Goal: Task Accomplishment & Management: Manage account settings

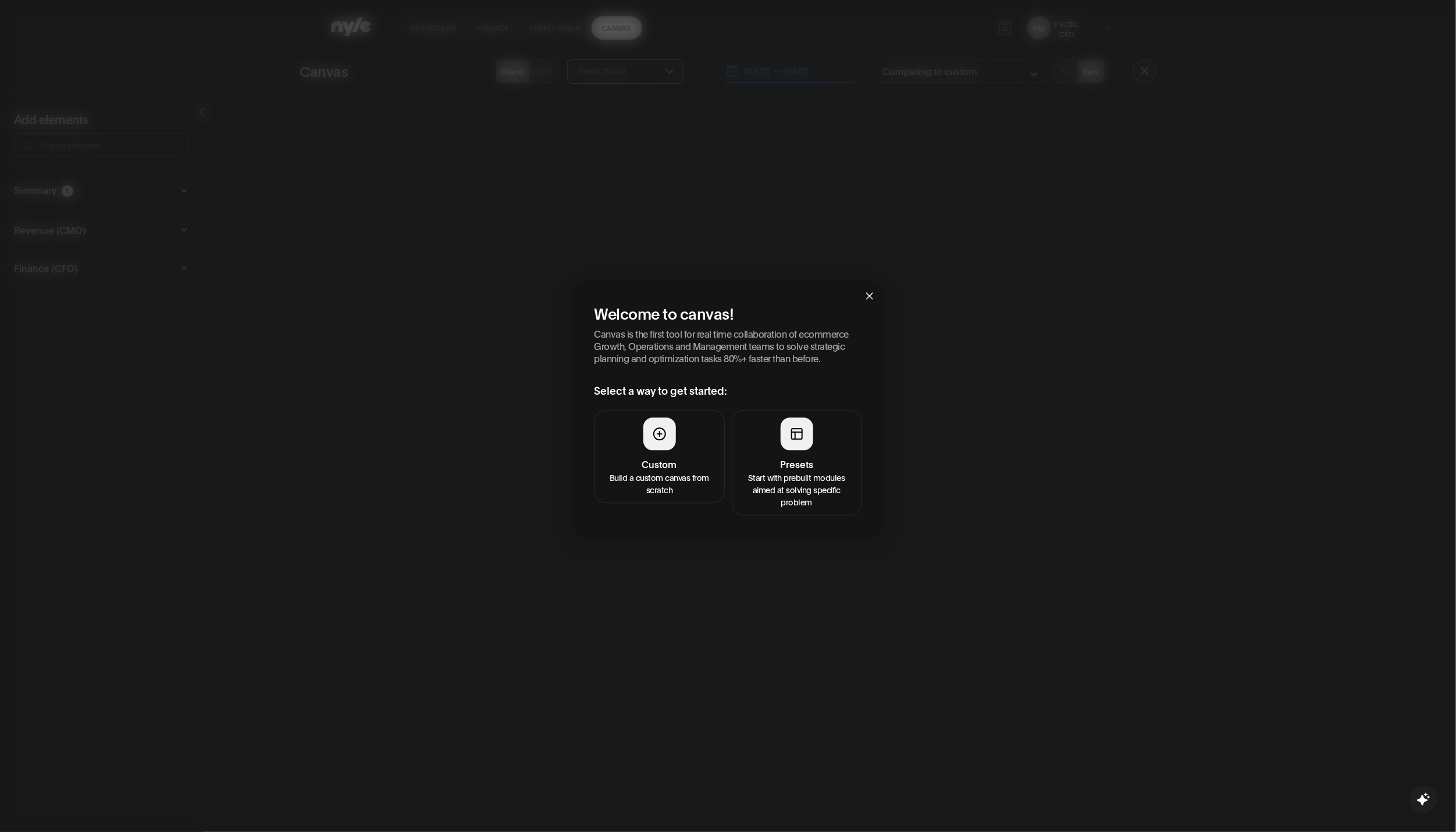
click at [877, 295] on span "Close" at bounding box center [869, 295] width 32 height 32
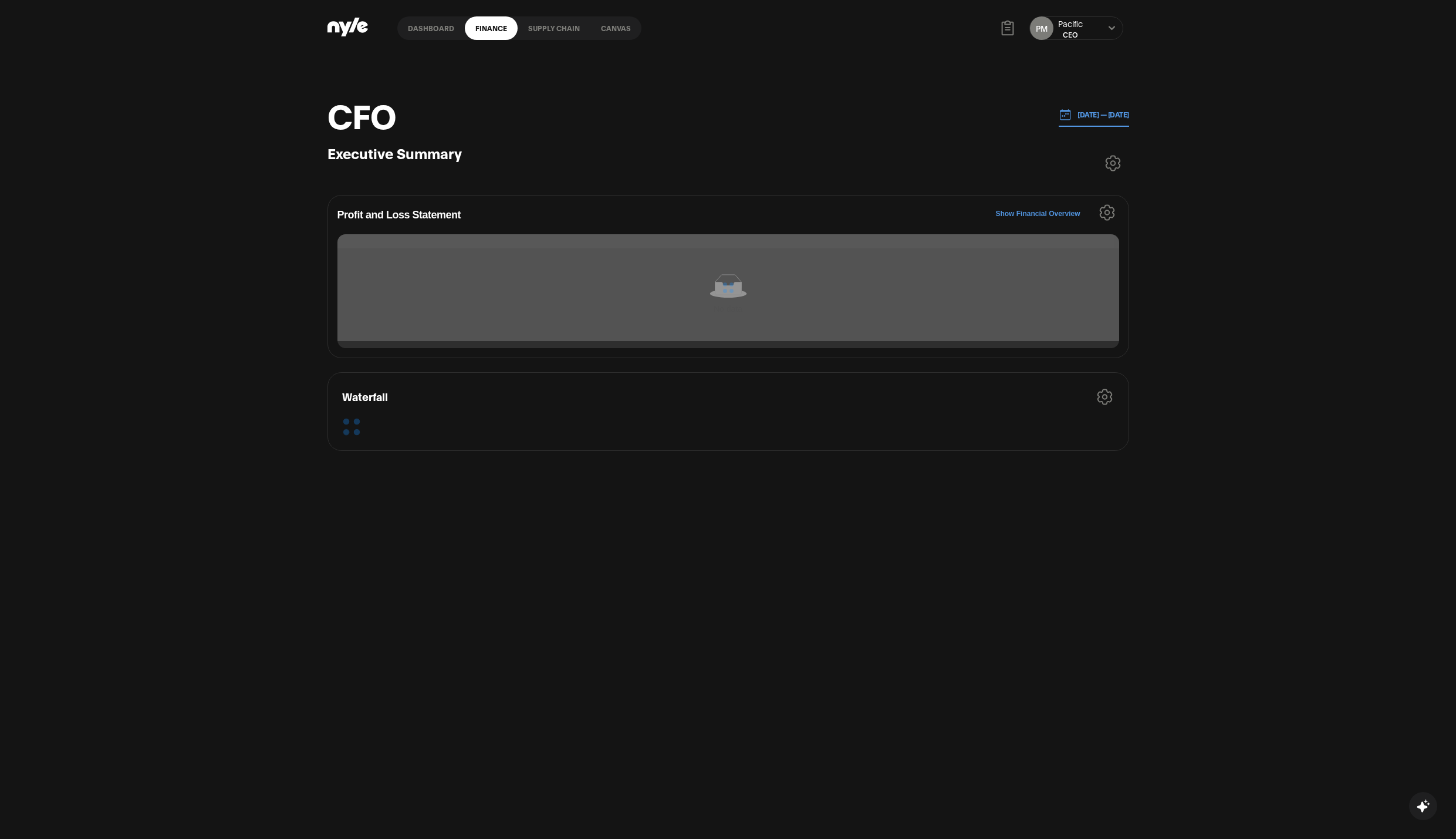
click at [1111, 25] on icon at bounding box center [1111, 28] width 8 height 7
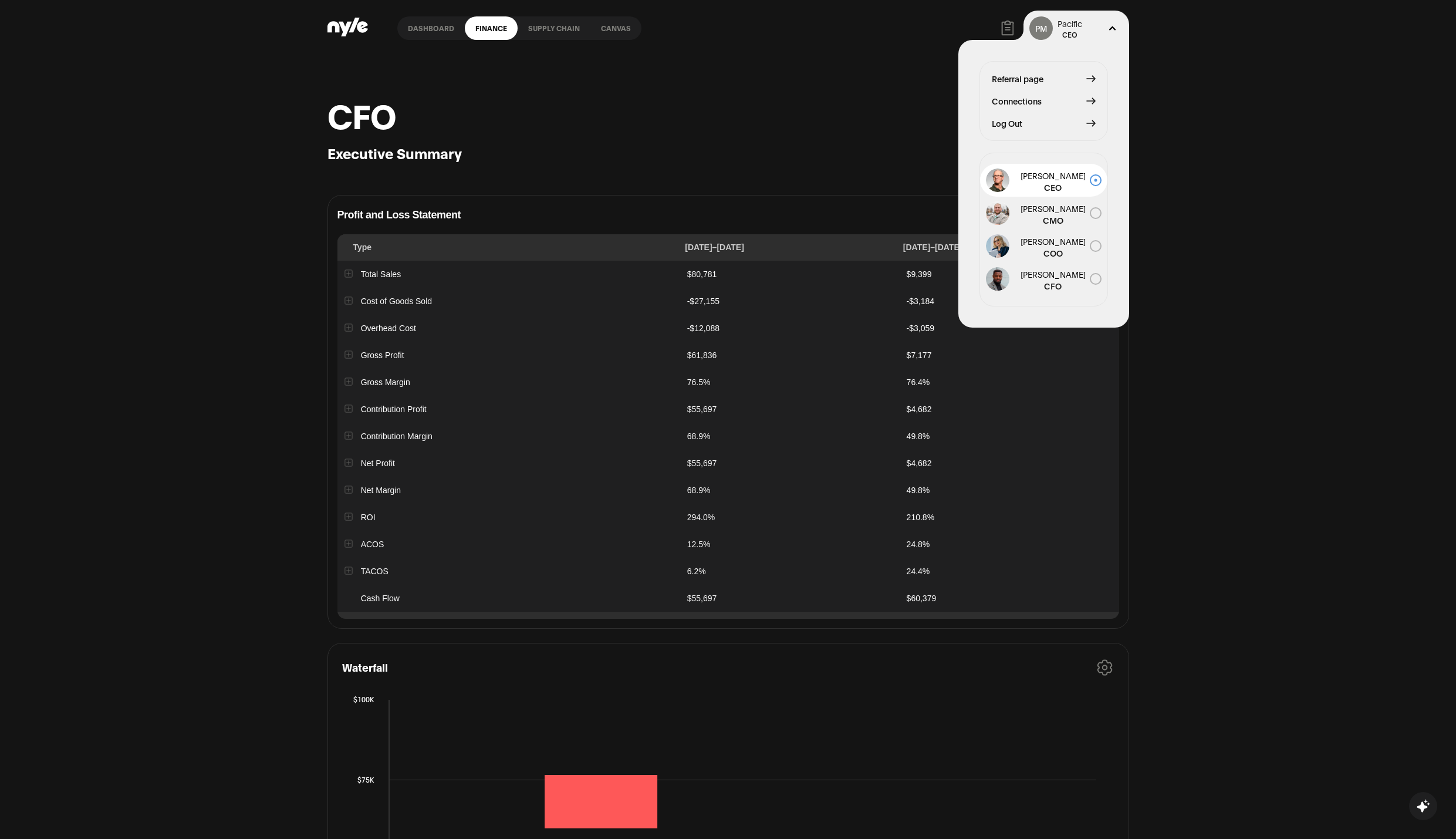
click at [1012, 129] on span "Log Out" at bounding box center [1007, 123] width 31 height 13
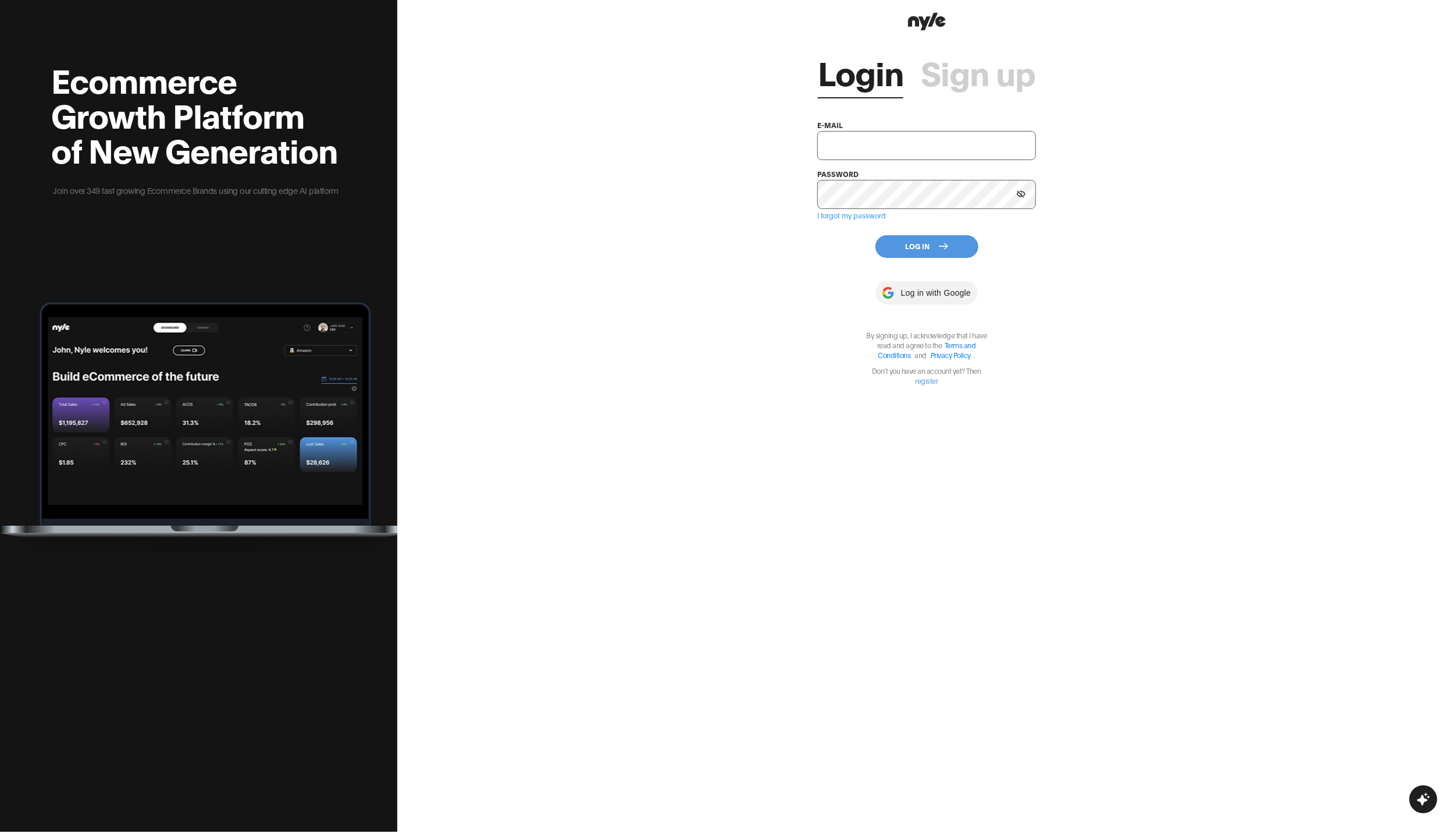
type input "[EMAIL_ADDRESS][PERSON_NAME]"
click at [918, 250] on button "Log In" at bounding box center [927, 246] width 103 height 23
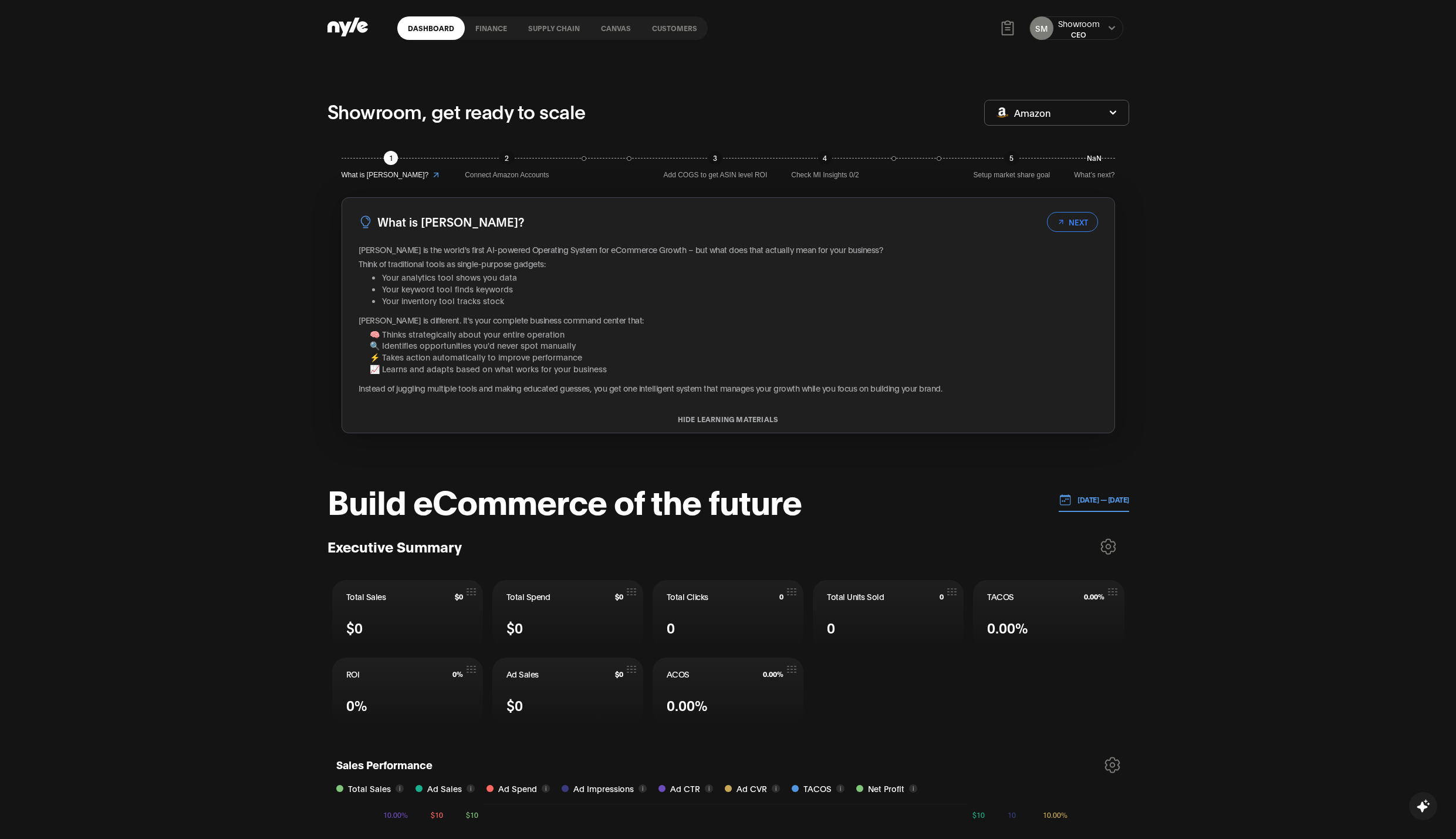
click at [666, 25] on link "Customers" at bounding box center [674, 28] width 66 height 24
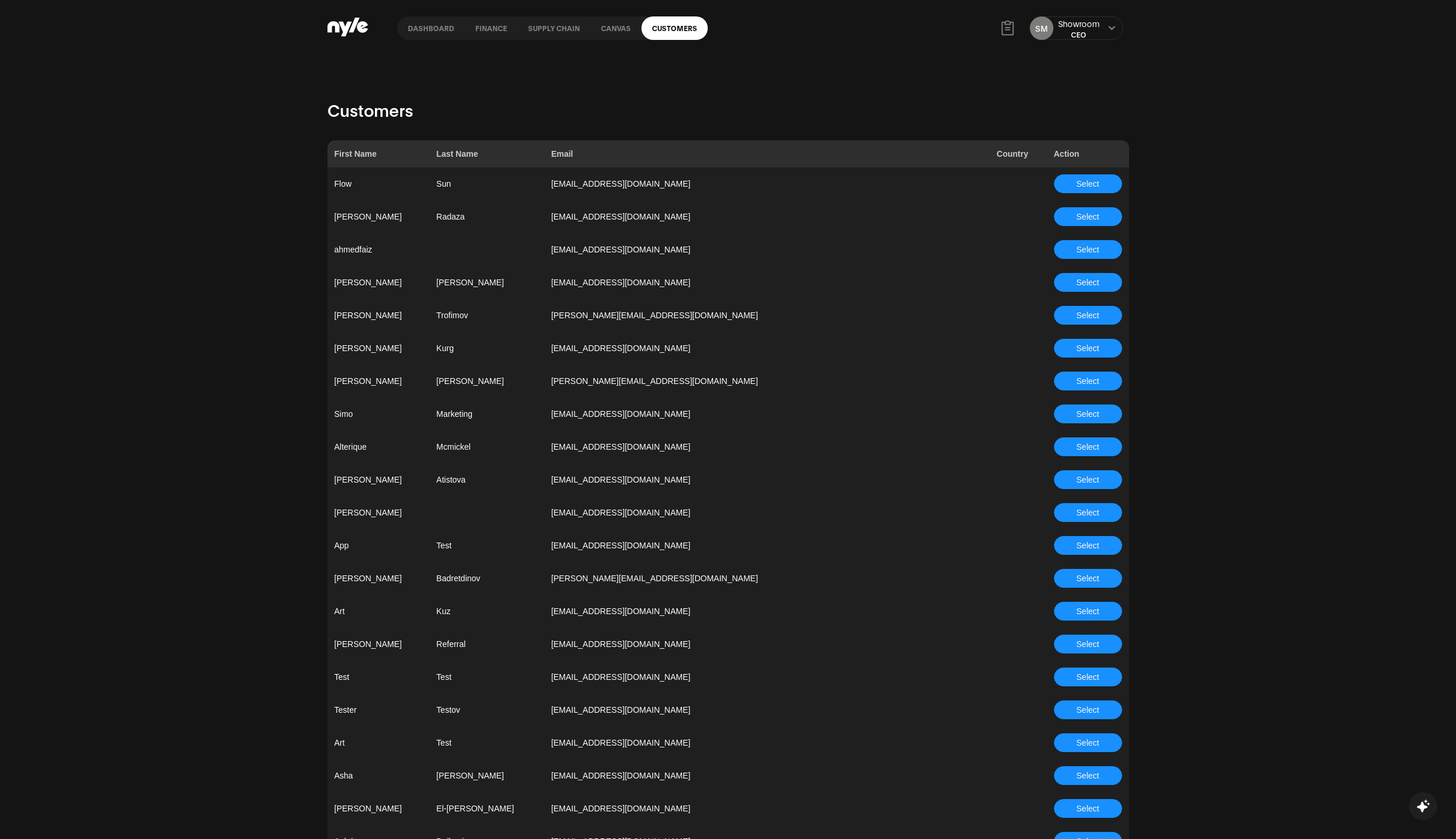
scroll to position [2896, 0]
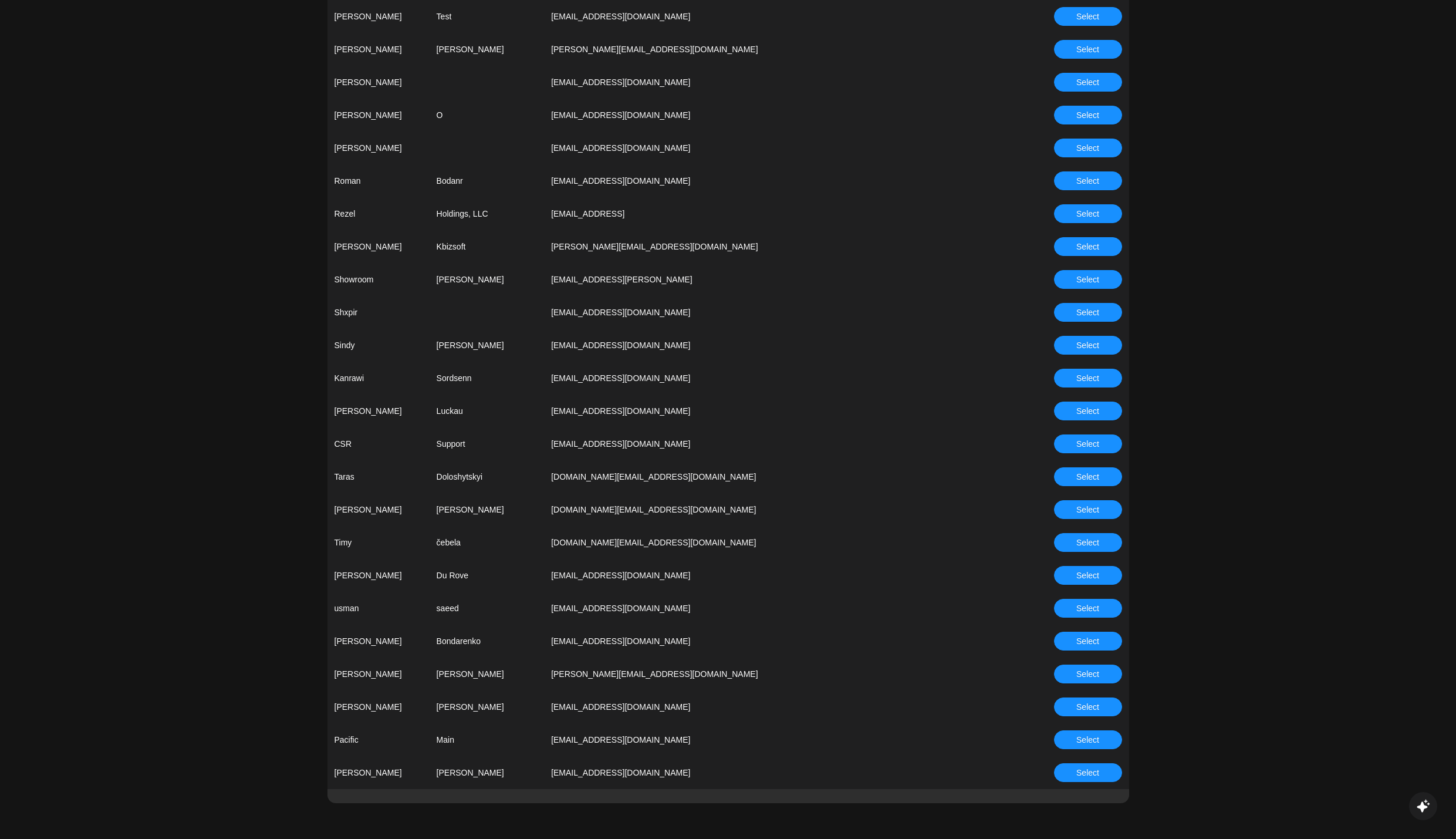
click at [1068, 444] on button "Select" at bounding box center [1088, 444] width 68 height 19
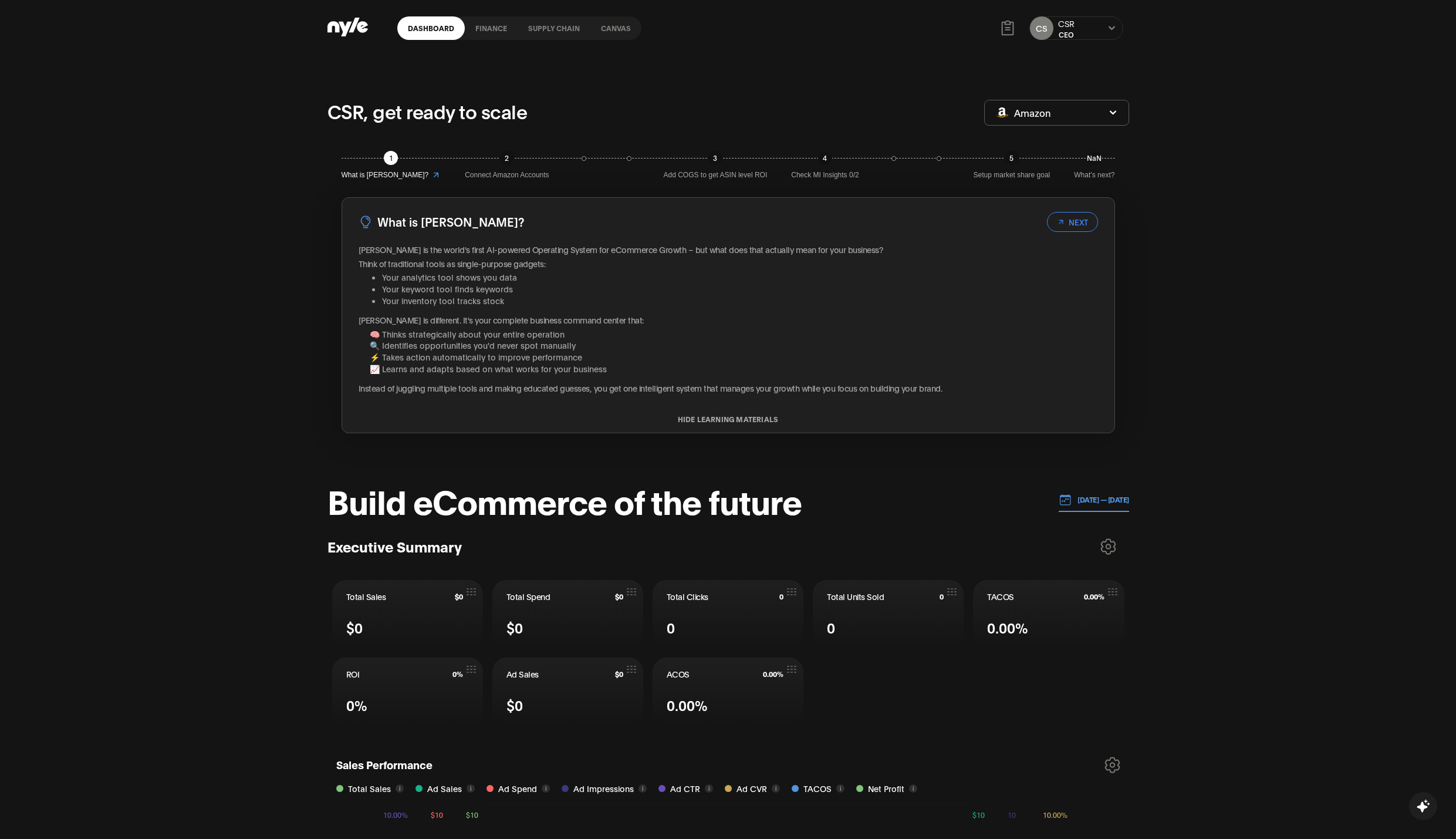
click at [537, 31] on link "Supply chain" at bounding box center [554, 28] width 73 height 24
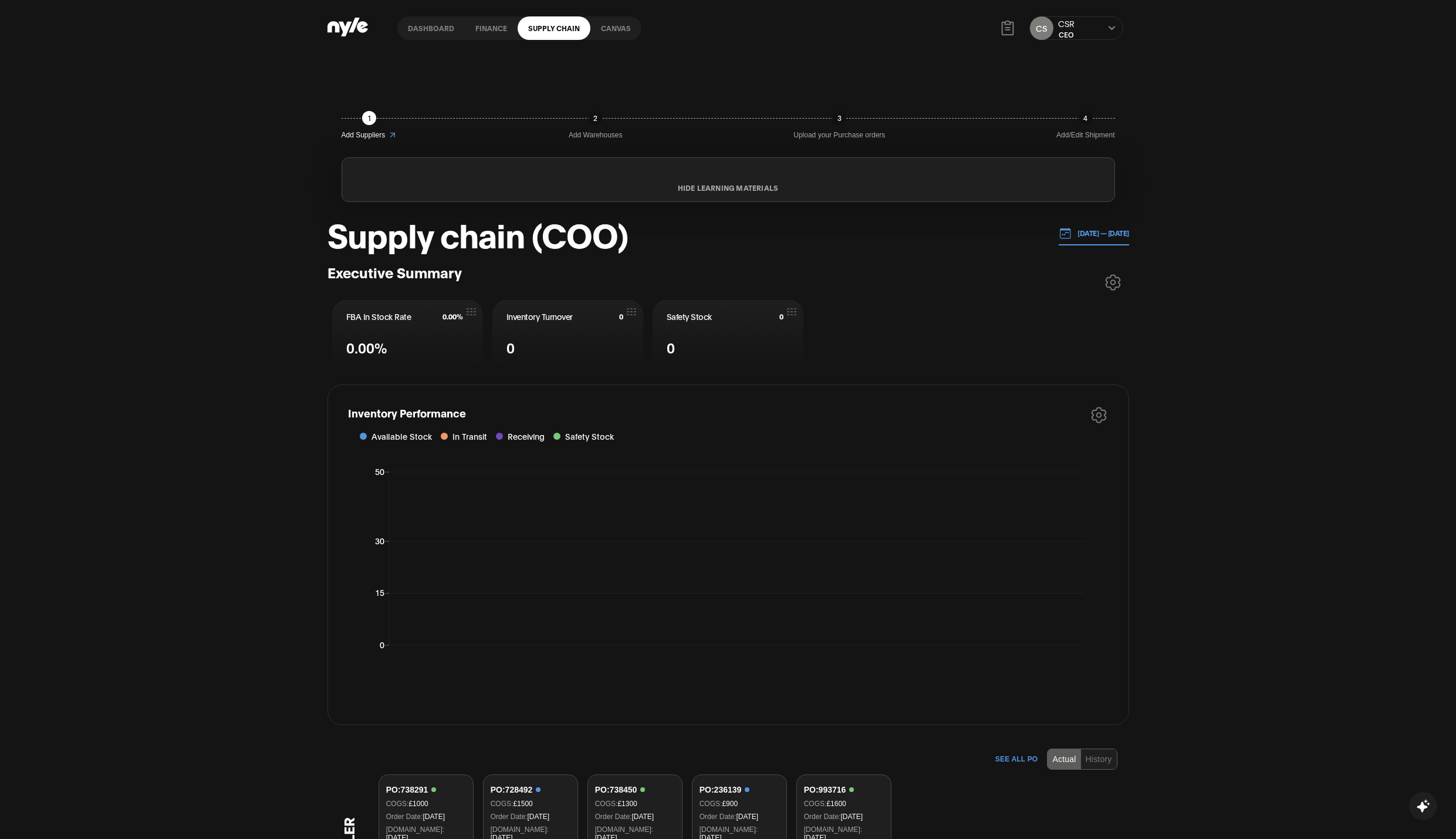
click at [1071, 236] on p "[DATE] — [DATE]" at bounding box center [1100, 233] width 58 height 11
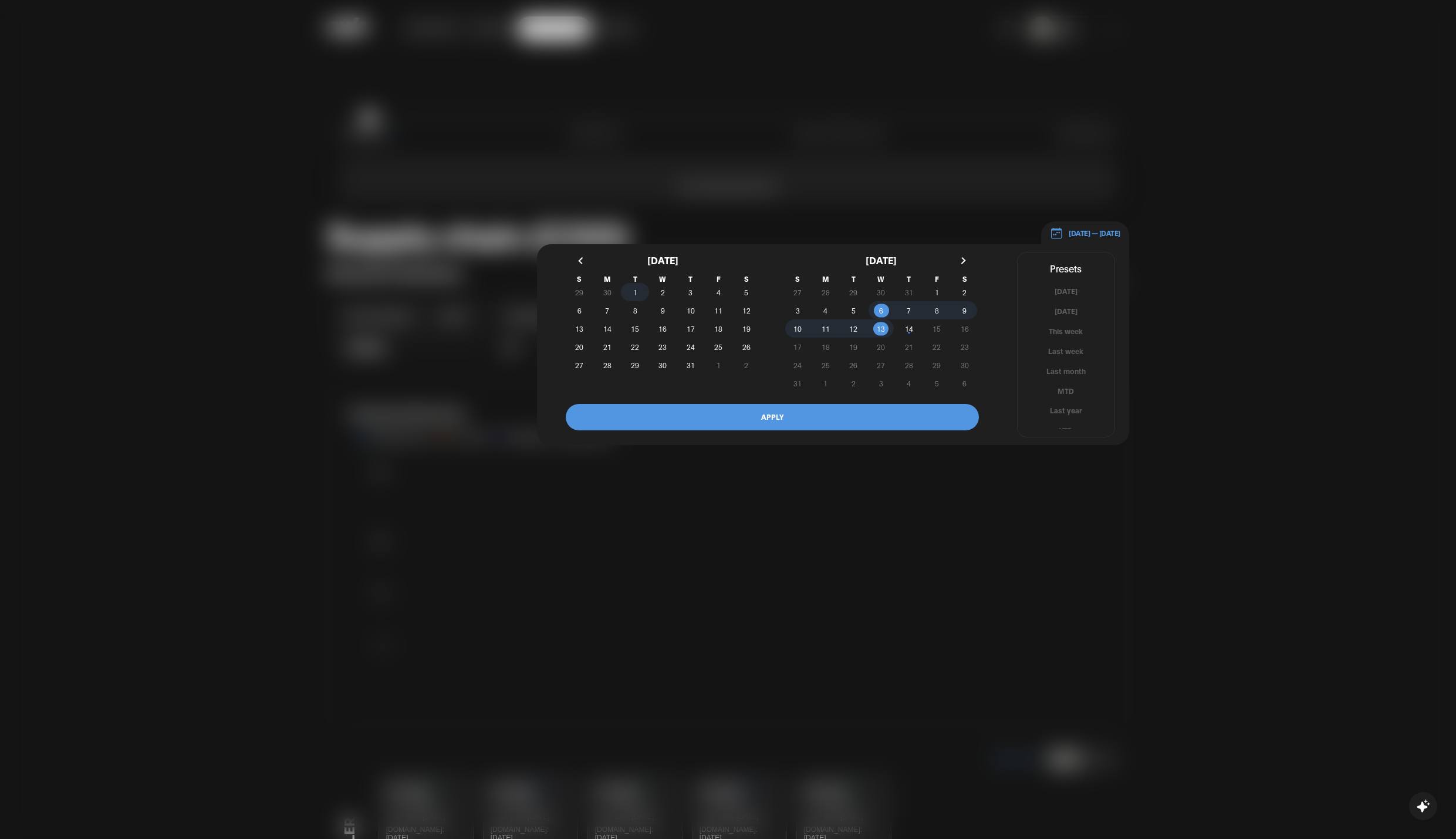
drag, startPoint x: 636, startPoint y: 290, endPoint x: 681, endPoint y: 292, distance: 45.0
click at [635, 290] on span "1" at bounding box center [635, 292] width 4 height 21
click at [742, 297] on span "5" at bounding box center [746, 292] width 28 height 13
click at [636, 289] on span "1" at bounding box center [635, 292] width 4 height 21
click at [751, 308] on span "12" at bounding box center [746, 310] width 28 height 13
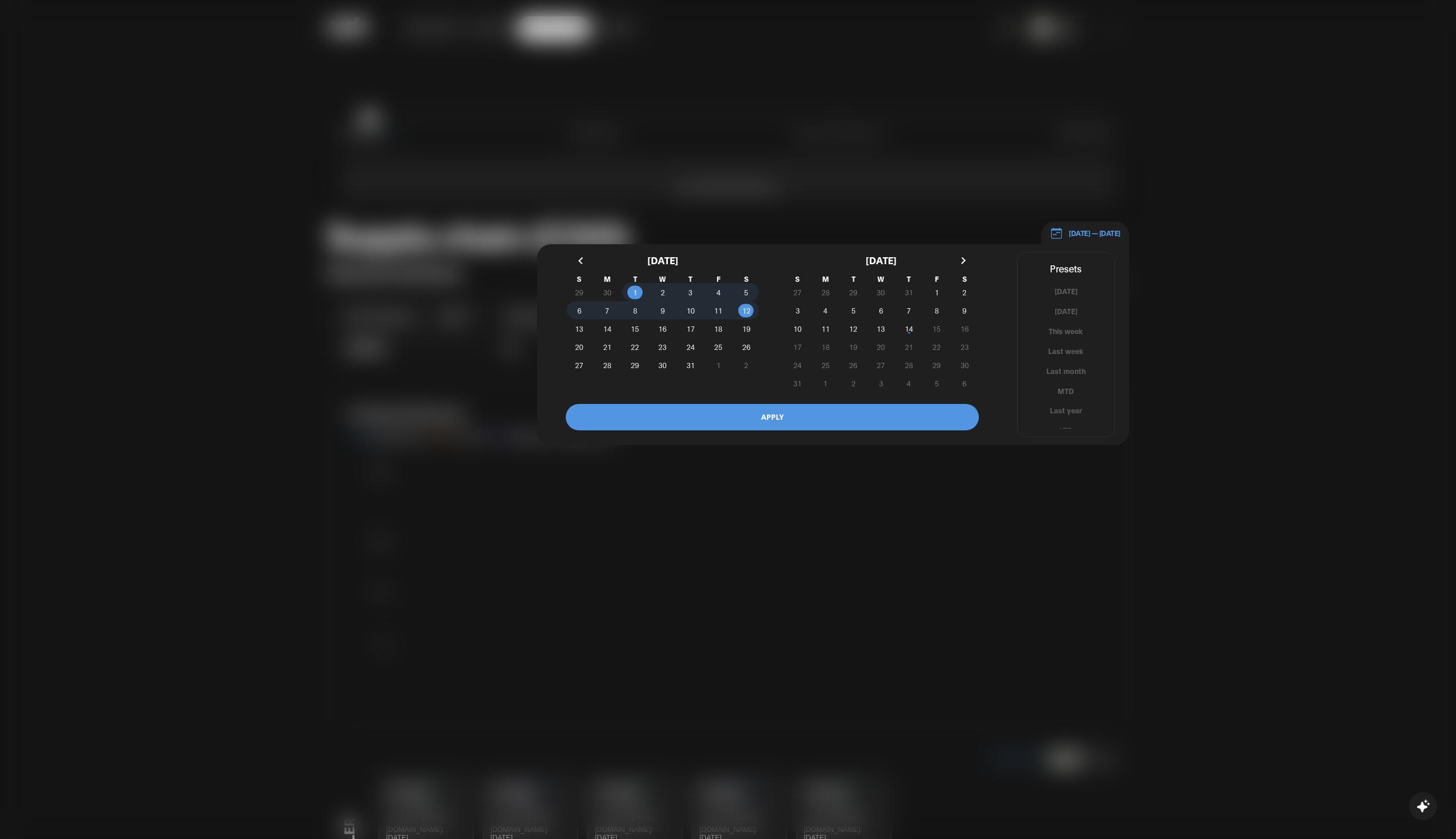
click at [800, 412] on button "APPLY" at bounding box center [772, 417] width 413 height 26
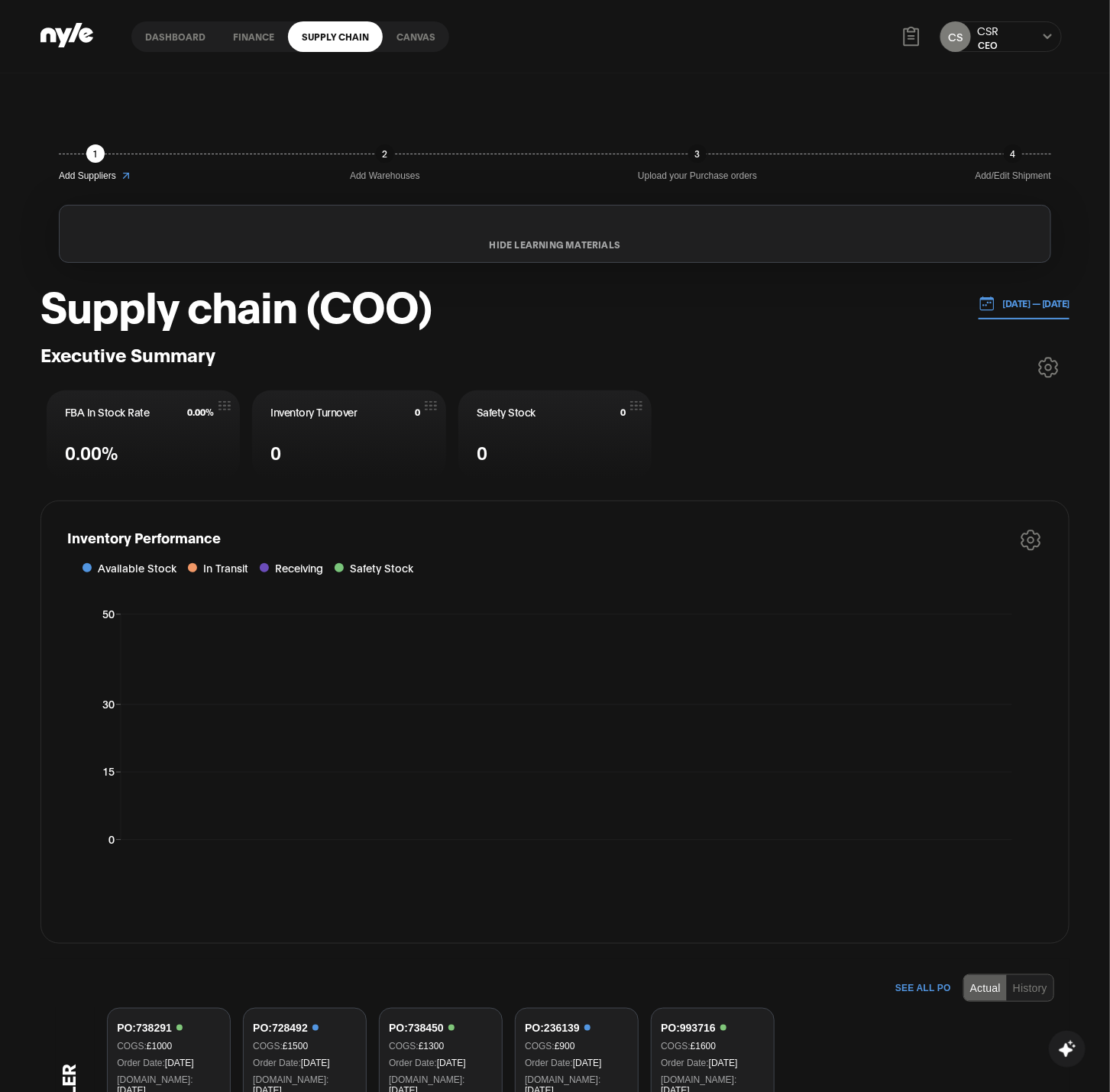
click at [1050, 31] on button at bounding box center [1047, 37] width 12 height 12
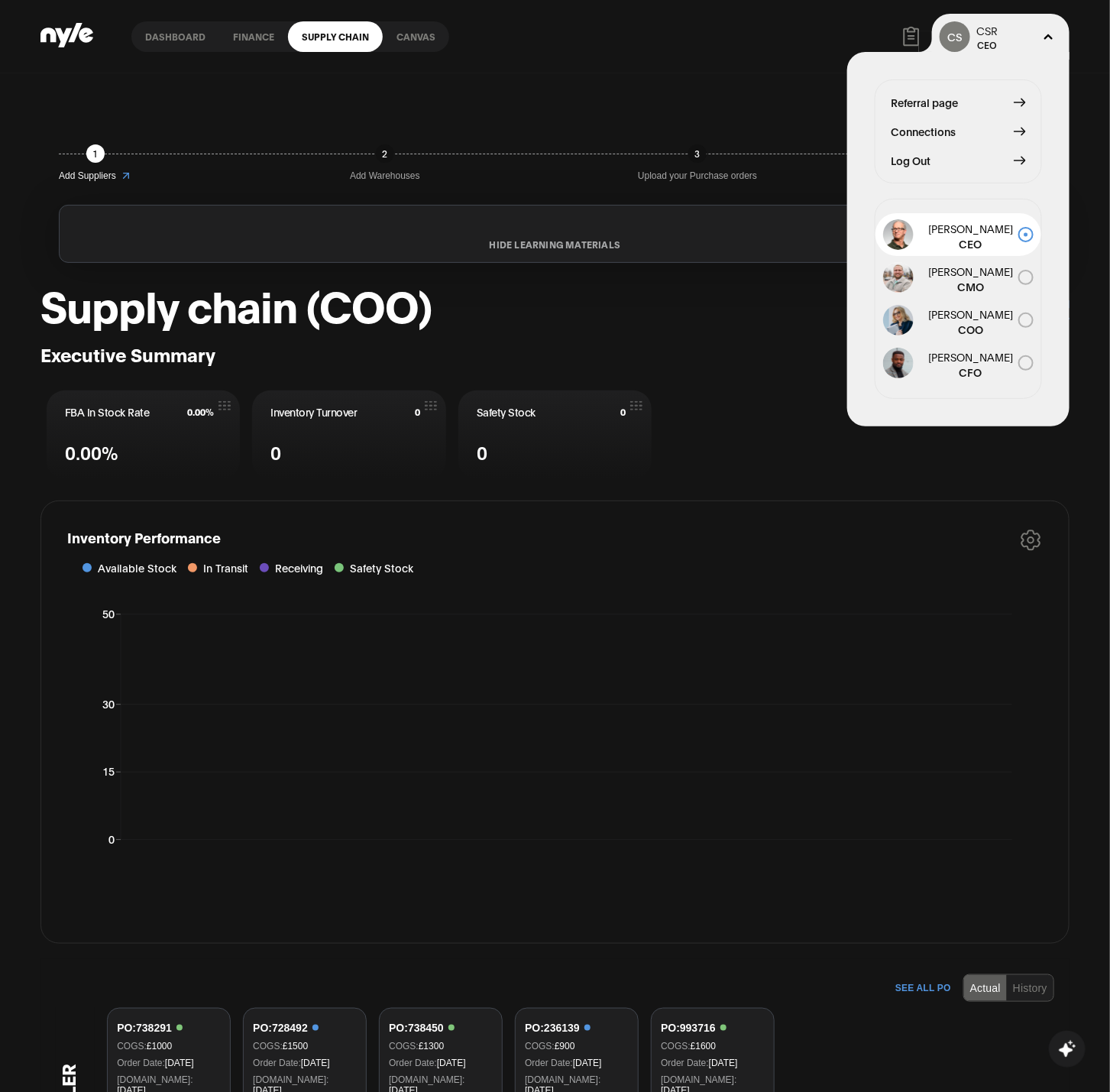
click at [933, 154] on button "Log Out" at bounding box center [959, 160] width 135 height 17
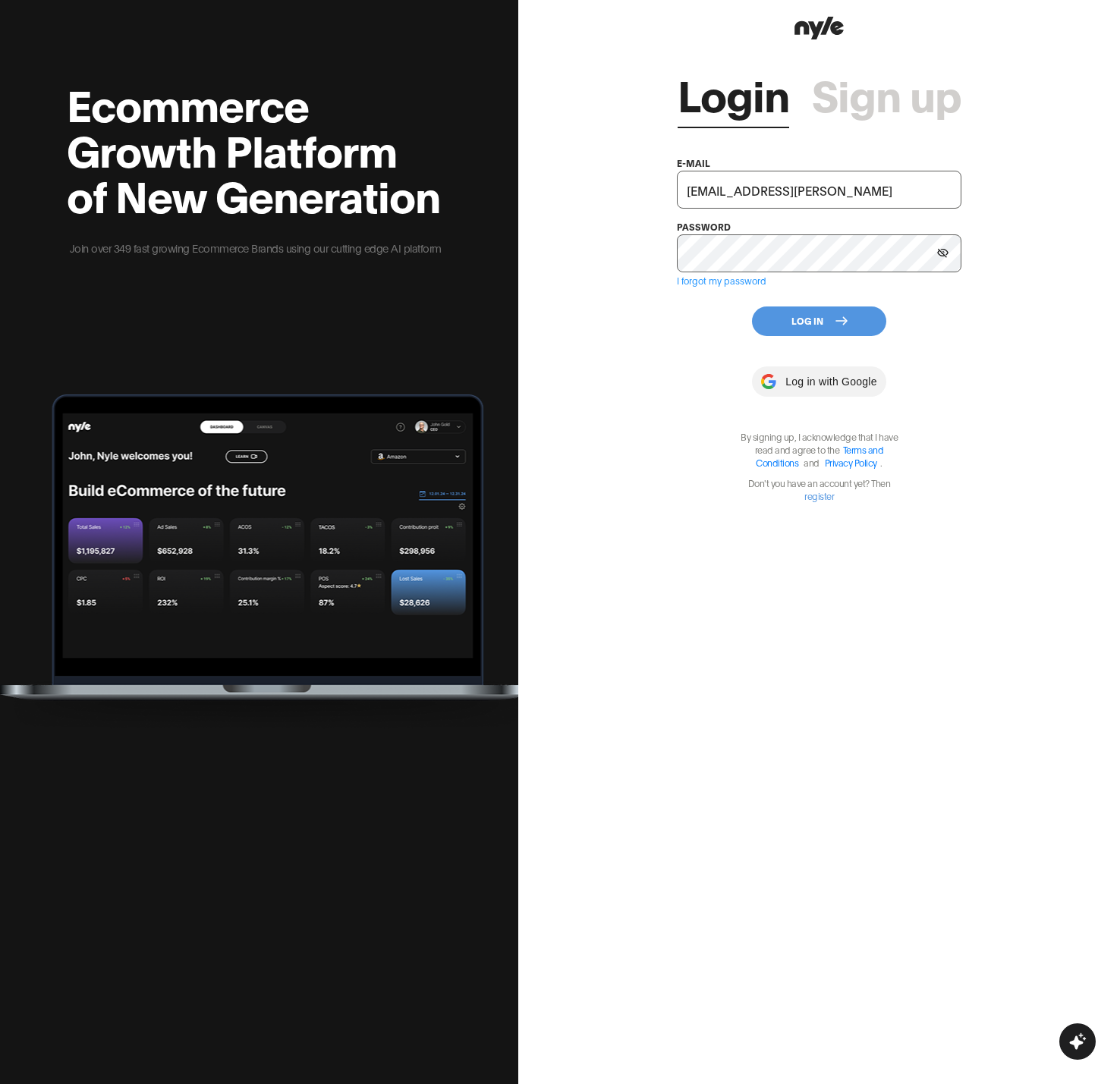
click at [819, 351] on div "Login Sign up e-mail [EMAIL_ADDRESS][PERSON_NAME] password I forgot my password…" at bounding box center [819, 272] width 285 height 459
click at [820, 327] on button "Log In" at bounding box center [819, 321] width 134 height 30
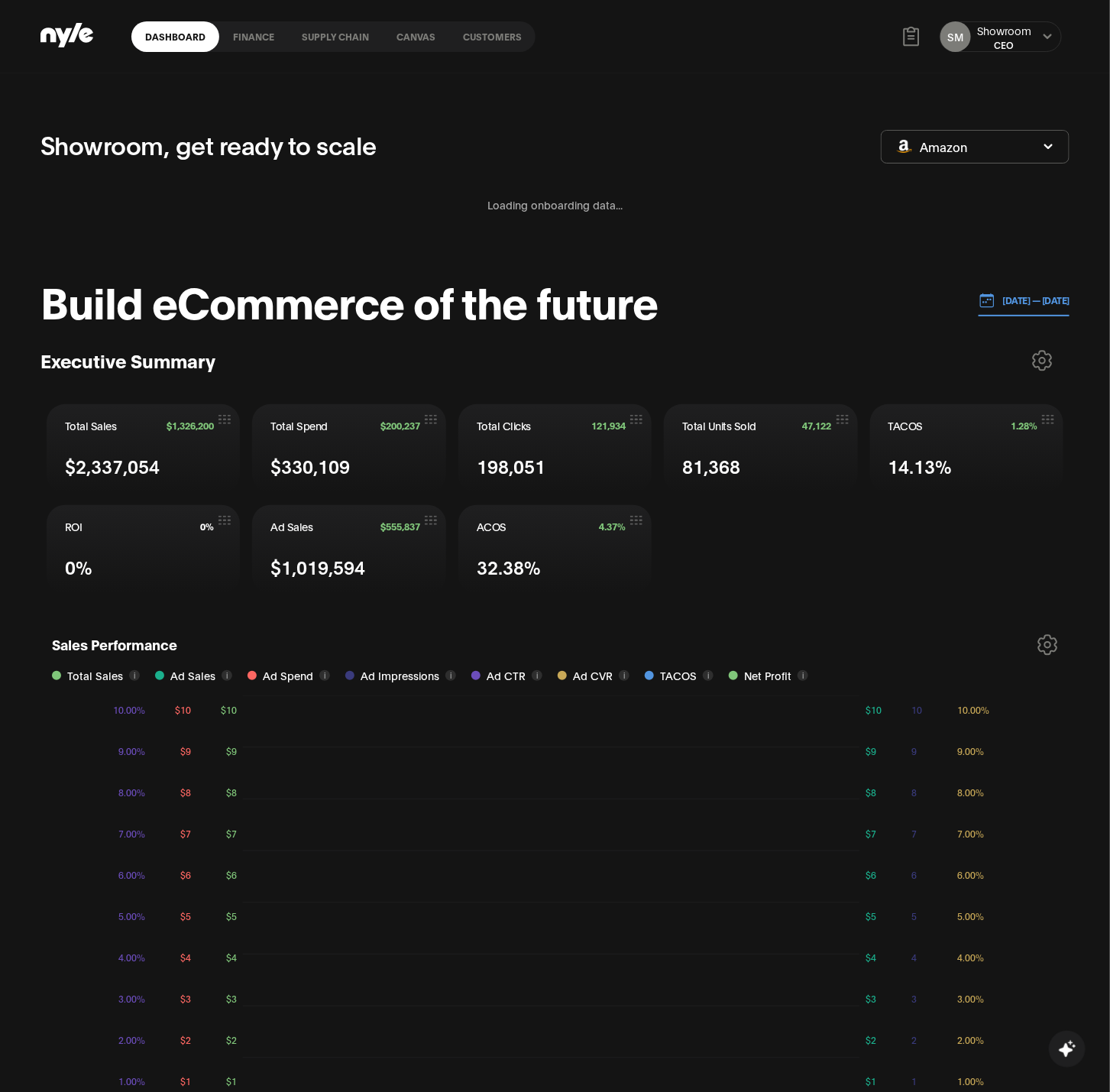
click at [504, 32] on link "Customers" at bounding box center [493, 37] width 86 height 31
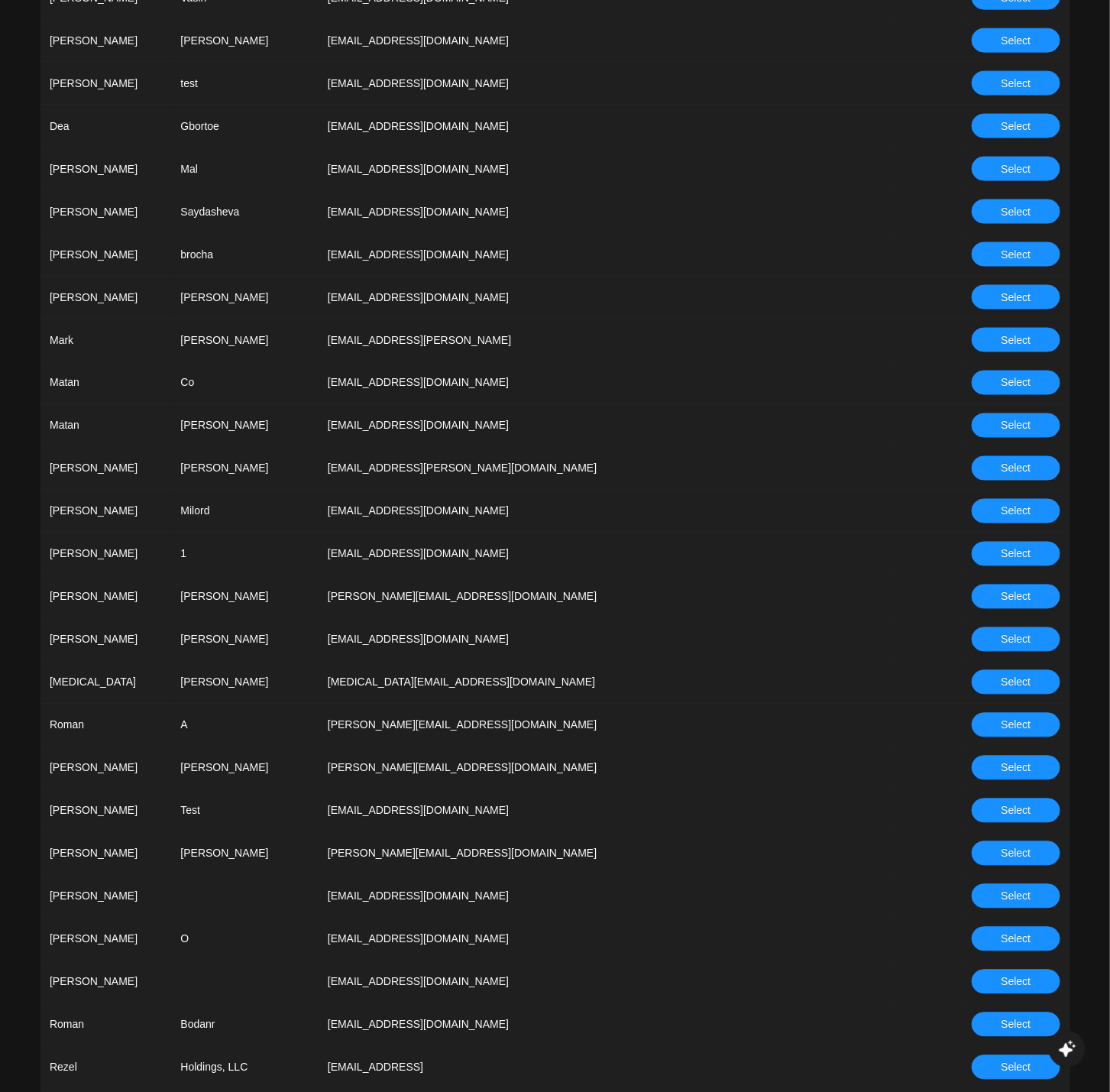
scroll to position [3769, 0]
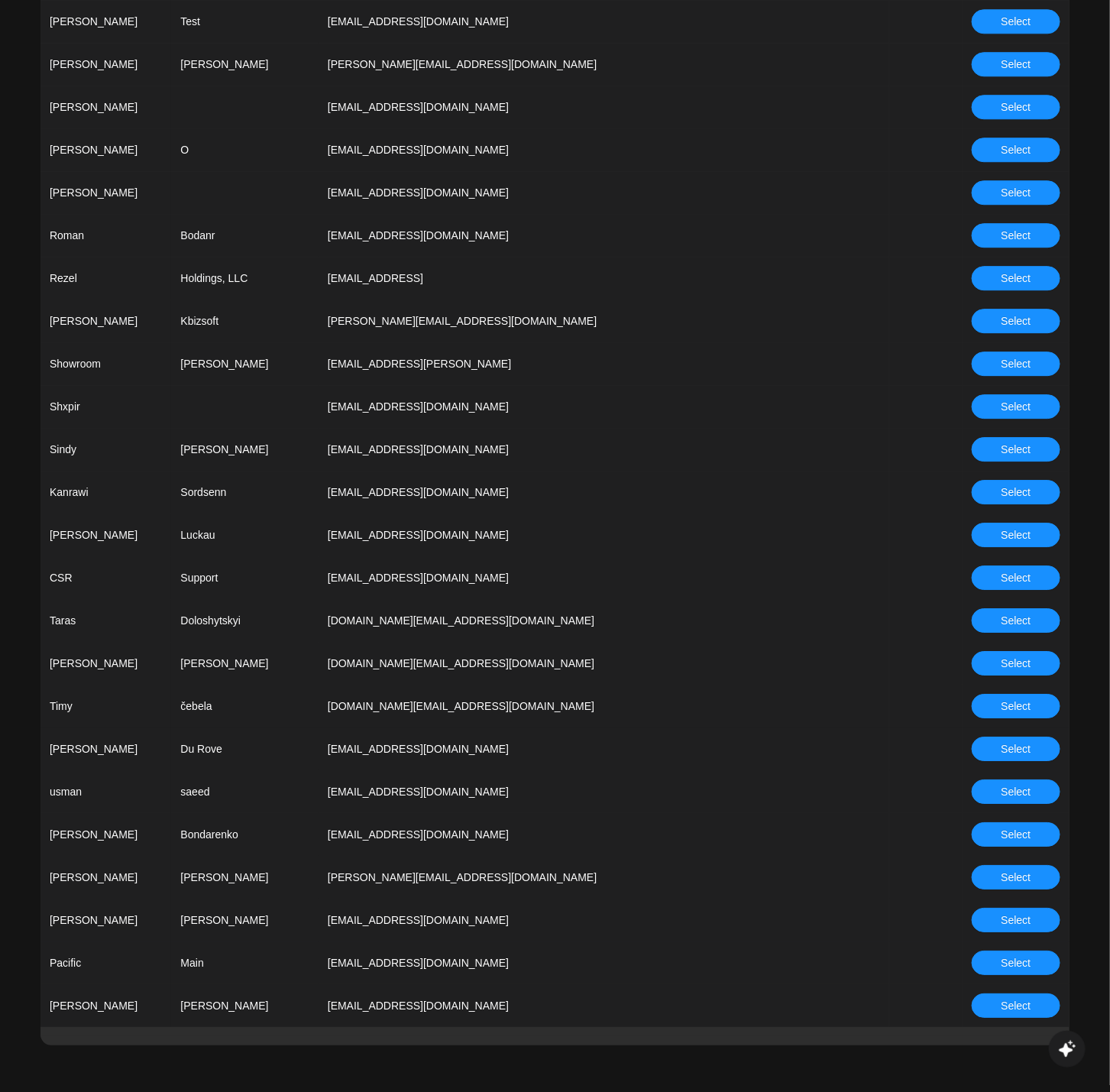
click at [1000, 951] on button "Select" at bounding box center [1016, 963] width 89 height 24
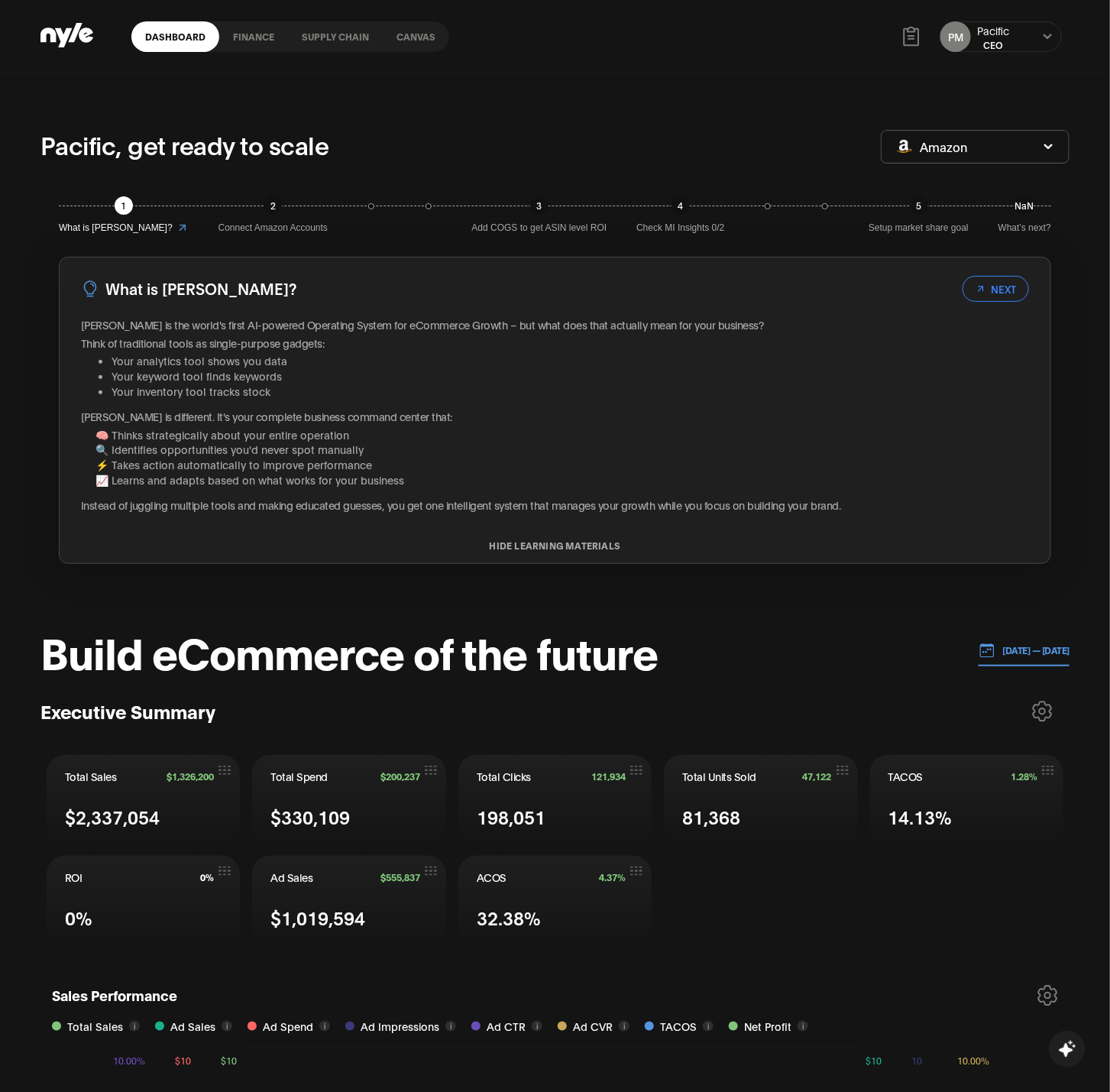
click at [337, 33] on link "Supply chain" at bounding box center [336, 37] width 94 height 31
